Goal: Information Seeking & Learning: Find specific fact

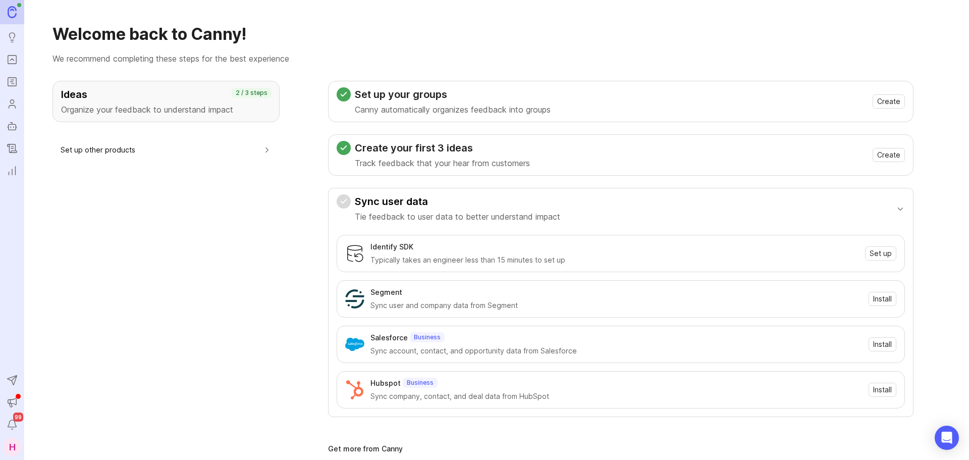
click at [11, 60] on icon "Portal" at bounding box center [12, 60] width 4 height 2
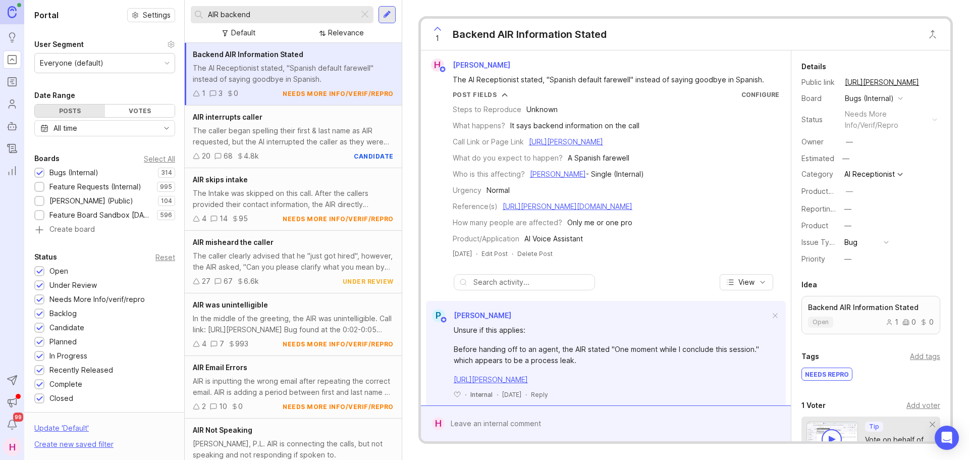
drag, startPoint x: 269, startPoint y: 16, endPoint x: 222, endPoint y: 23, distance: 48.4
click at [222, 23] on div "AIR backend" at bounding box center [275, 14] width 168 height 17
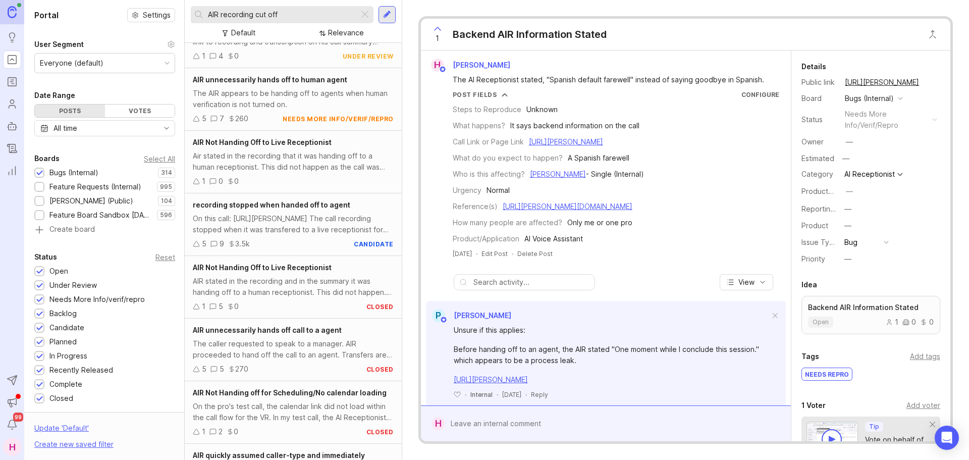
scroll to position [100, 0]
drag, startPoint x: 298, startPoint y: 14, endPoint x: 221, endPoint y: 20, distance: 76.9
click at [221, 20] on input "AIR recording cut off" at bounding box center [281, 14] width 147 height 11
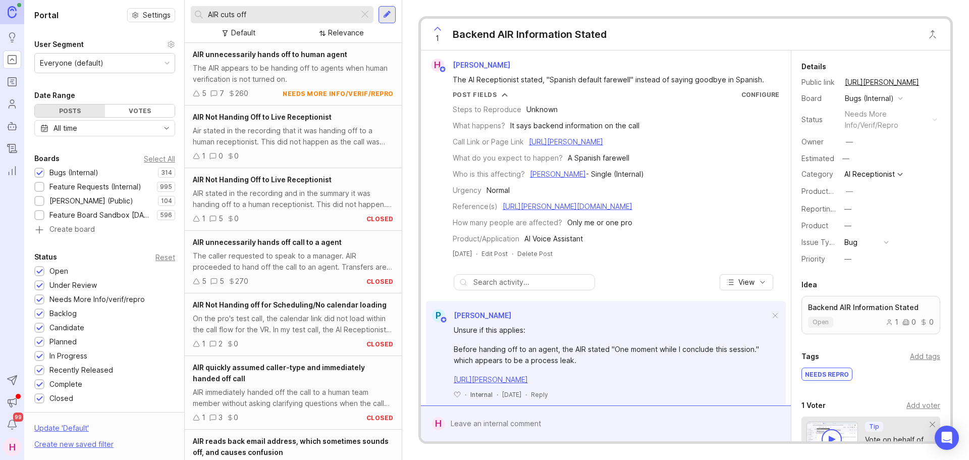
drag, startPoint x: 278, startPoint y: 12, endPoint x: 223, endPoint y: 14, distance: 55.0
click at [223, 14] on input "AIR cuts off" at bounding box center [281, 14] width 147 height 11
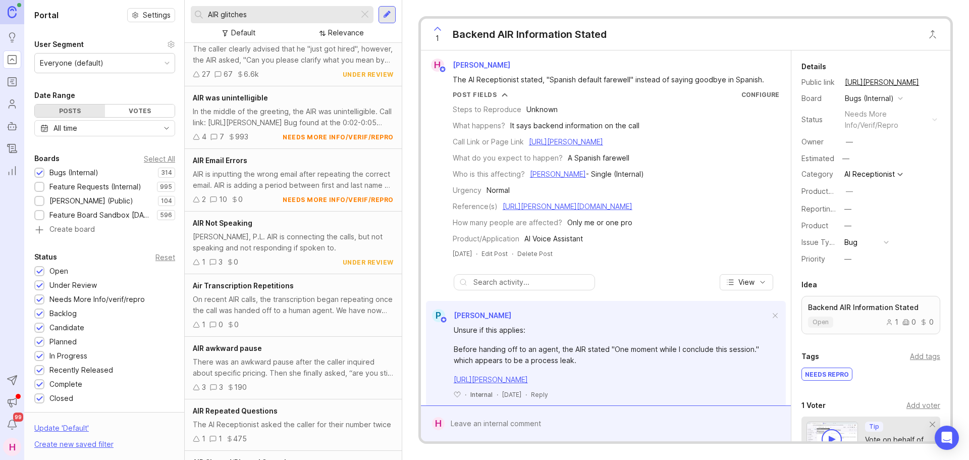
scroll to position [145, 0]
type input "AIR glitches"
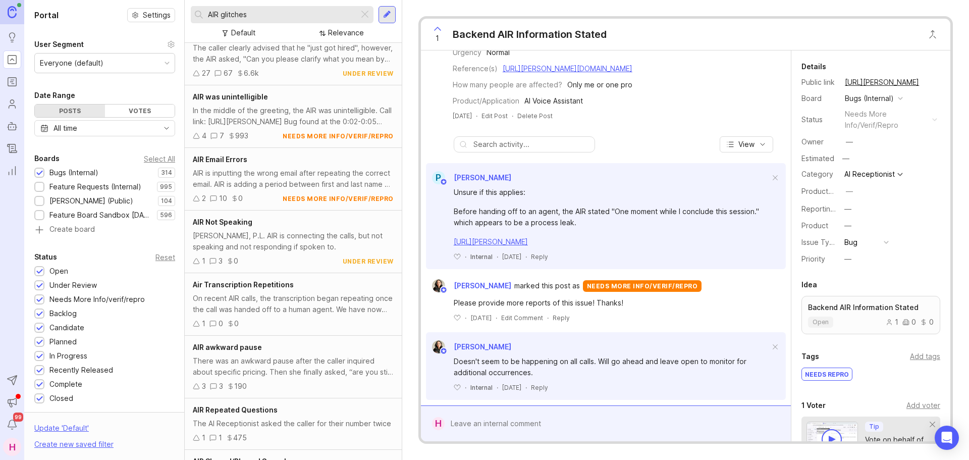
scroll to position [159, 0]
